Goal: Task Accomplishment & Management: Use online tool/utility

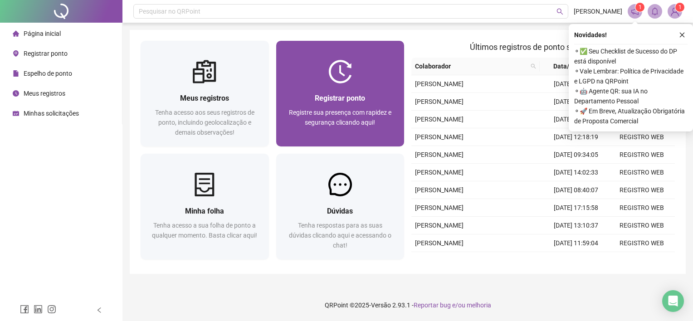
click at [376, 88] on div "Registrar ponto Registre sua presença com rapidez e segurança clicando aqui!" at bounding box center [340, 114] width 128 height 63
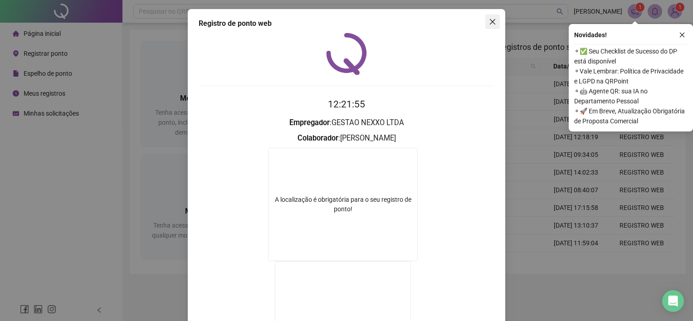
click at [489, 25] on icon "close" at bounding box center [492, 21] width 7 height 7
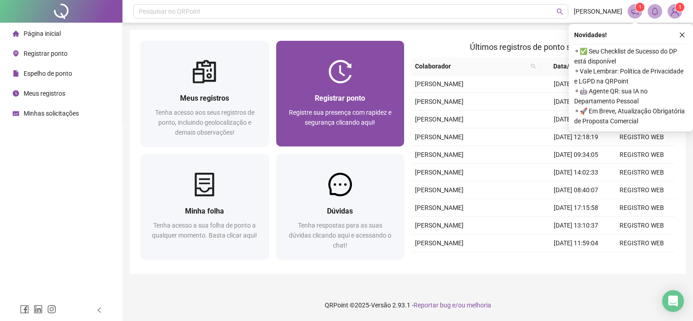
click at [356, 85] on div "Registrar ponto Registre sua presença com rapidez e segurança clicando aqui!" at bounding box center [340, 114] width 128 height 63
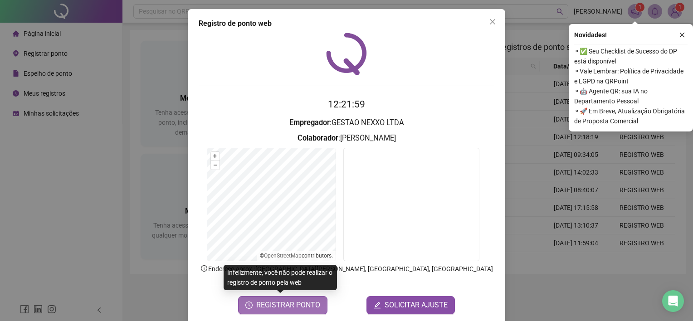
click at [296, 305] on span "REGISTRAR PONTO" at bounding box center [288, 305] width 64 height 11
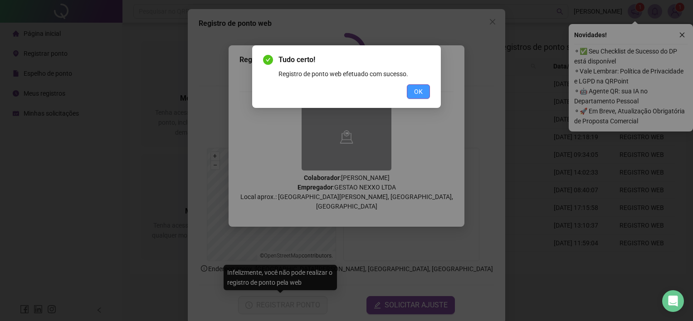
click at [425, 90] on button "OK" at bounding box center [418, 91] width 23 height 15
